Goal: Transaction & Acquisition: Book appointment/travel/reservation

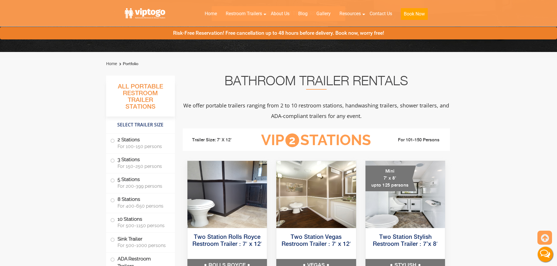
scroll to position [175, 0]
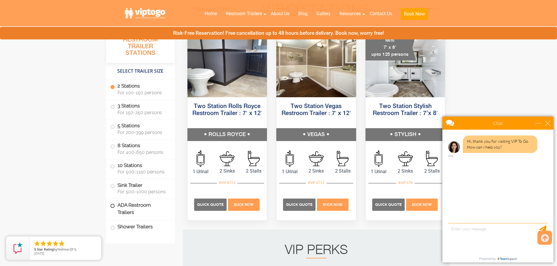
click at [144, 215] on label "ADA Restroom Trailers" at bounding box center [140, 209] width 60 height 20
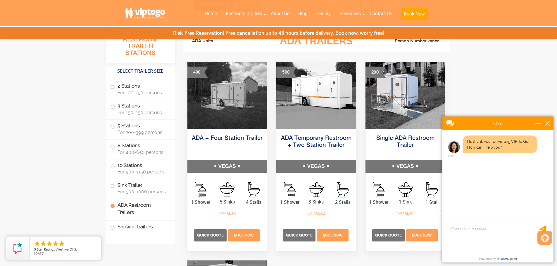
scroll to position [1821, 0]
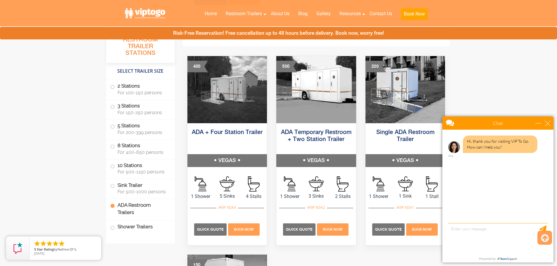
click at [547, 127] on div "Chat" at bounding box center [497, 123] width 111 height 13
click at [547, 122] on div "close" at bounding box center [547, 123] width 6 height 6
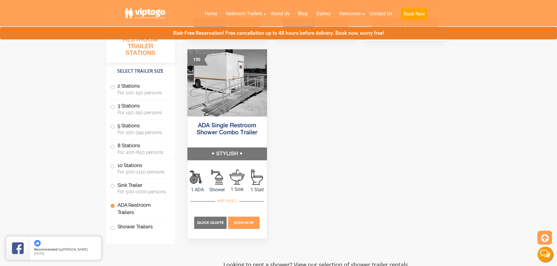
scroll to position [2054, 0]
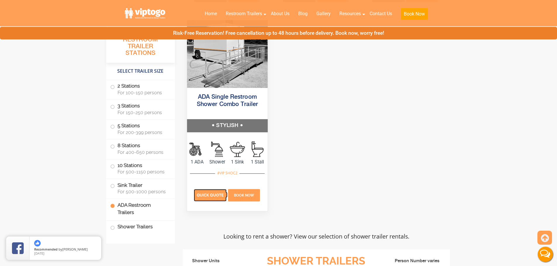
click at [209, 193] on span "Quick Quote" at bounding box center [210, 195] width 27 height 4
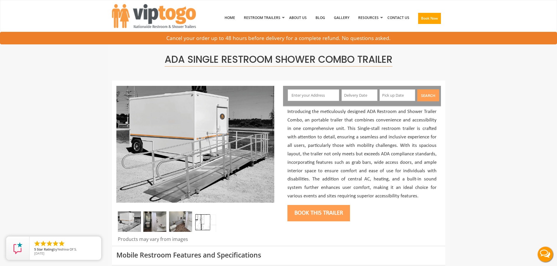
click at [331, 94] on input "text" at bounding box center [313, 95] width 51 height 12
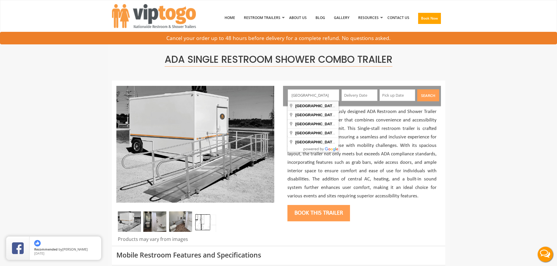
type input "[GEOGRAPHIC_DATA], [GEOGRAPHIC_DATA], [GEOGRAPHIC_DATA]"
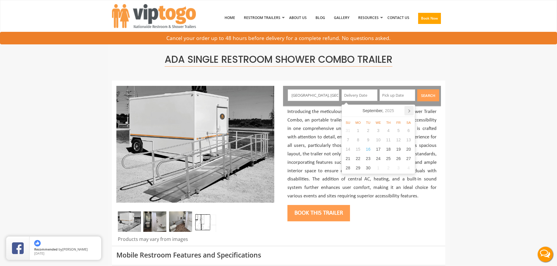
click at [409, 112] on icon at bounding box center [408, 111] width 1 height 3
drag, startPoint x: 410, startPoint y: 130, endPoint x: 414, endPoint y: 134, distance: 5.0
click at [410, 130] on div "4" at bounding box center [408, 130] width 10 height 9
type input "10/04/2025"
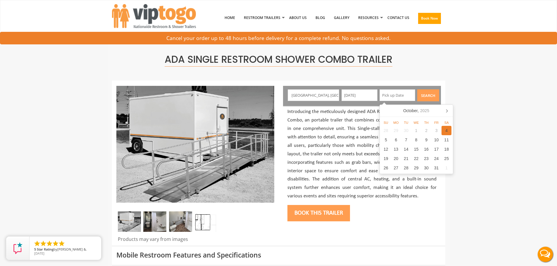
click at [449, 132] on div "4" at bounding box center [446, 130] width 10 height 9
type input "10/04/2025"
click at [432, 101] on button "Search" at bounding box center [428, 95] width 22 height 12
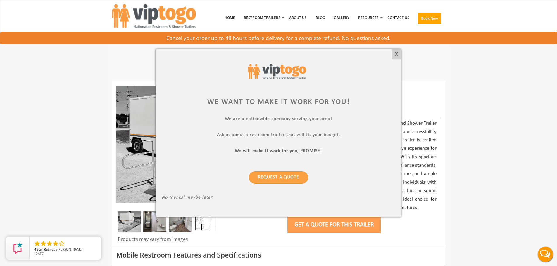
drag, startPoint x: 393, startPoint y: 53, endPoint x: 401, endPoint y: 54, distance: 7.9
click at [393, 53] on div "X" at bounding box center [396, 54] width 9 height 10
